Goal: Task Accomplishment & Management: Use online tool/utility

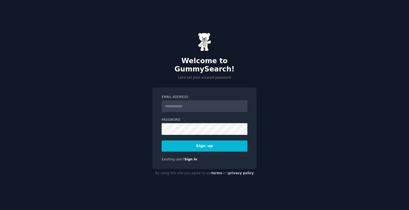
click at [189, 102] on input "Email Address" at bounding box center [205, 107] width 86 height 12
type input "**********"
click at [202, 141] on button "Sign up" at bounding box center [205, 146] width 86 height 11
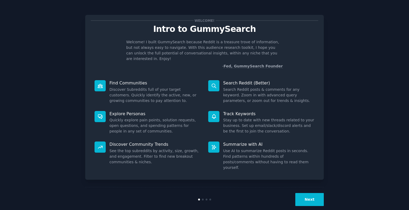
click at [363, 119] on div "Welcome! Intro to GummySearch Welcome! I built GummySearch because Reddit is a …" at bounding box center [204, 109] width 394 height 205
click at [305, 198] on div "Next" at bounding box center [204, 200] width 238 height 24
click at [308, 193] on button "Next" at bounding box center [309, 199] width 28 height 13
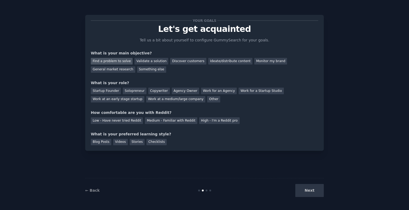
click at [115, 61] on div "Find a problem to solve" at bounding box center [112, 61] width 42 height 7
click at [131, 92] on div "Solopreneur" at bounding box center [134, 91] width 23 height 7
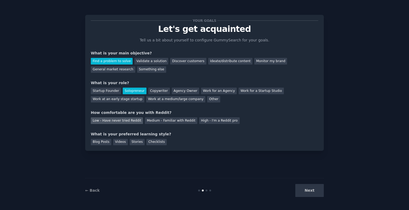
click at [122, 119] on div "Low - Have never tried Reddit" at bounding box center [117, 121] width 52 height 7
click at [118, 141] on div "Videos" at bounding box center [120, 142] width 15 height 7
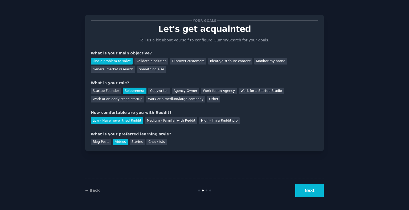
click at [319, 197] on button "Next" at bounding box center [309, 190] width 28 height 13
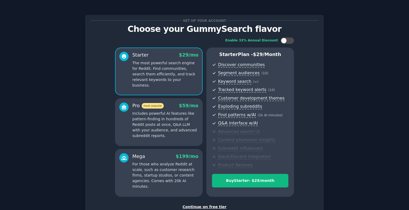
click at [198, 207] on div "Continue on free tier" at bounding box center [204, 208] width 227 height 6
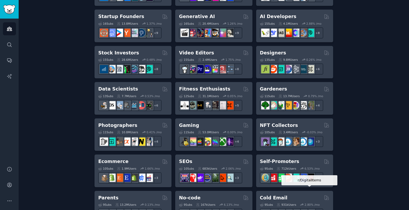
scroll to position [166, 0]
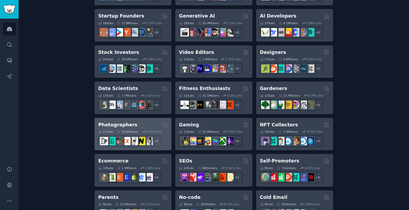
click at [127, 125] on h2 "Photographers" at bounding box center [117, 125] width 39 height 7
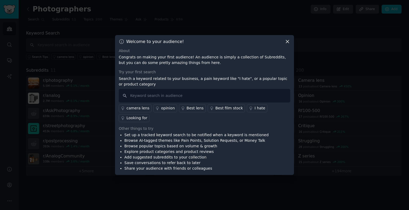
click at [290, 43] on div "Welcome to your audience! About Congrats on making your first audience! An audi…" at bounding box center [204, 105] width 179 height 141
click at [288, 43] on icon at bounding box center [287, 41] width 3 height 3
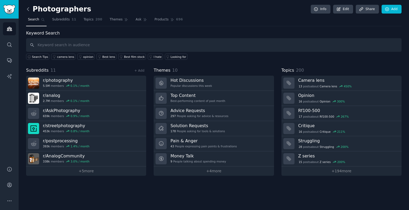
click at [29, 11] on icon at bounding box center [28, 9] width 6 height 6
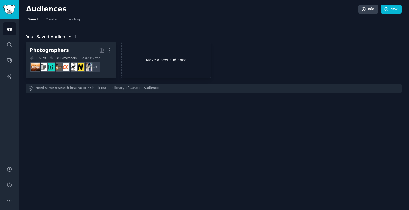
click at [180, 67] on link "Make a new audience" at bounding box center [166, 60] width 90 height 36
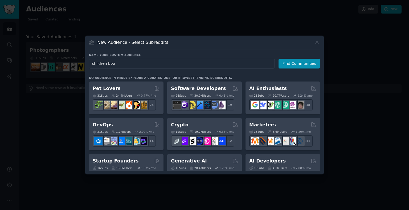
type input "children book"
click button "Find Communities" at bounding box center [299, 64] width 42 height 10
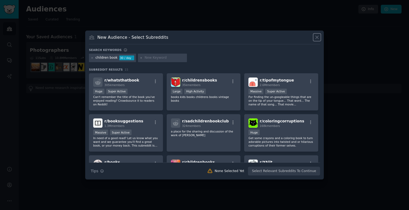
click at [316, 40] on icon at bounding box center [317, 38] width 6 height 6
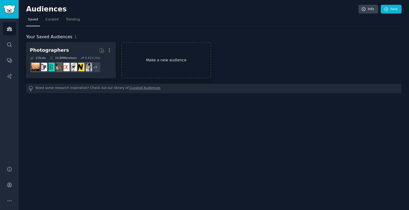
click at [167, 67] on link "Make a new audience" at bounding box center [166, 60] width 90 height 36
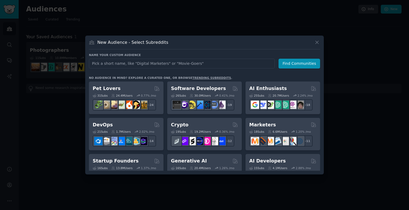
type input "c"
type input "children book writer"
click button "Find Communities" at bounding box center [299, 64] width 42 height 10
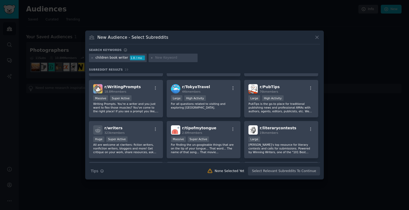
scroll to position [117, 0]
click at [286, 140] on div "Large" at bounding box center [280, 140] width 65 height 7
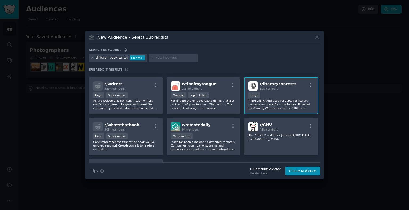
scroll to position [161, 0]
